Goal: Find specific page/section: Find specific page/section

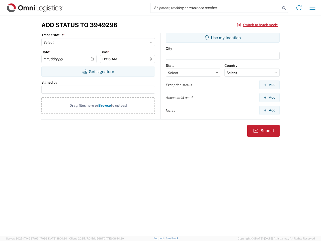
click at [216, 8] on input "search" at bounding box center [216, 8] width 130 height 10
click at [284, 8] on icon at bounding box center [284, 8] width 7 height 7
click at [299, 8] on icon at bounding box center [299, 8] width 8 height 8
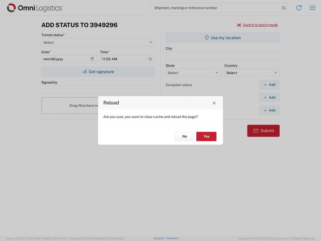
click at [313, 8] on div "Reload Are you sure, you want to clear cache and reload the page? No Yes" at bounding box center [160, 120] width 321 height 241
click at [258, 25] on div "Reload Are you sure, you want to clear cache and reload the page? No Yes" at bounding box center [160, 120] width 321 height 241
click at [98, 72] on div "Reload Are you sure, you want to clear cache and reload the page? No Yes" at bounding box center [160, 120] width 321 height 241
click at [223, 38] on div "Reload Are you sure, you want to clear cache and reload the page? No Yes" at bounding box center [160, 120] width 321 height 241
click at [270, 85] on div "Reload Are you sure, you want to clear cache and reload the page? No Yes" at bounding box center [160, 120] width 321 height 241
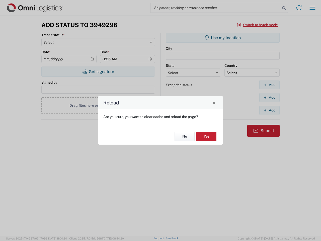
click at [270, 97] on div "Reload Are you sure, you want to clear cache and reload the page? No Yes" at bounding box center [160, 120] width 321 height 241
click at [270, 110] on div "Reload Are you sure, you want to clear cache and reload the page? No Yes" at bounding box center [160, 120] width 321 height 241
